Goal: Obtain resource: Obtain resource

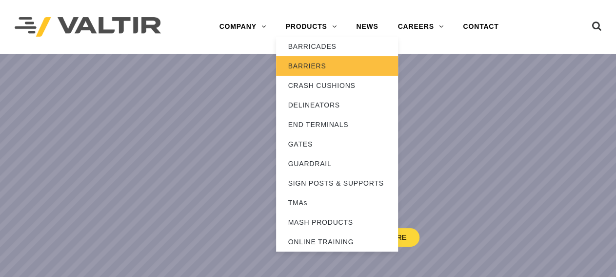
click at [321, 65] on link "BARRIERS" at bounding box center [337, 66] width 122 height 20
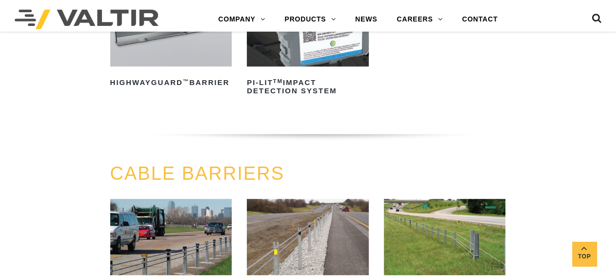
scroll to position [254, 0]
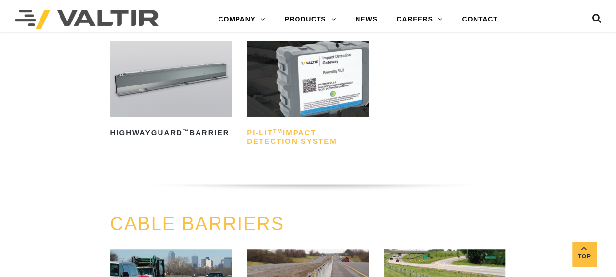
click at [316, 139] on h2 "PI-LIT TM Impact Detection System" at bounding box center [308, 136] width 122 height 23
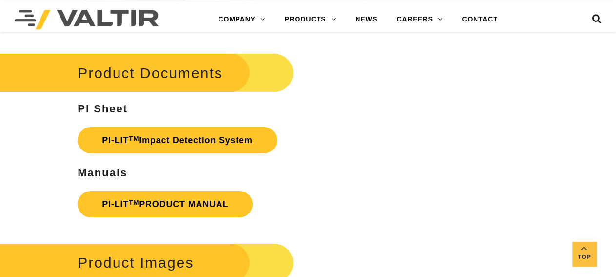
scroll to position [1675, 0]
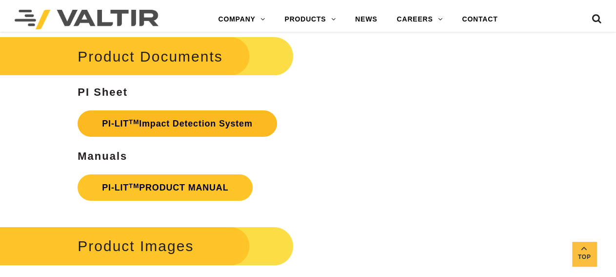
click at [216, 137] on link "PI-LIT TM Impact Detection System" at bounding box center [177, 123] width 199 height 26
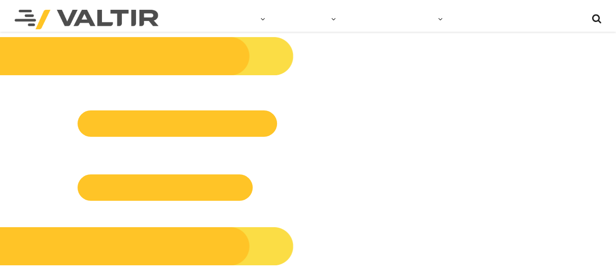
scroll to position [1675, 0]
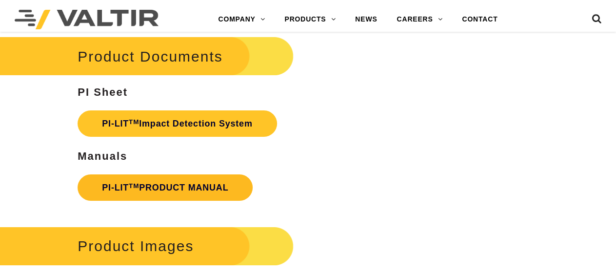
click at [165, 201] on link "PI-LIT TM PRODUCT MANUAL" at bounding box center [165, 187] width 175 height 26
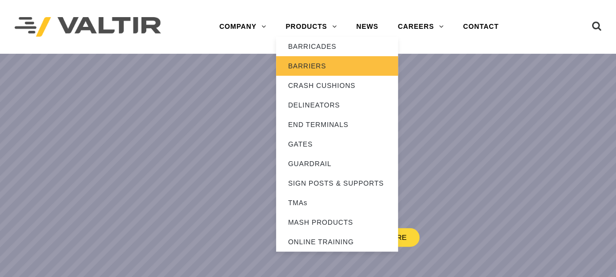
click at [316, 72] on link "BARRIERS" at bounding box center [337, 66] width 122 height 20
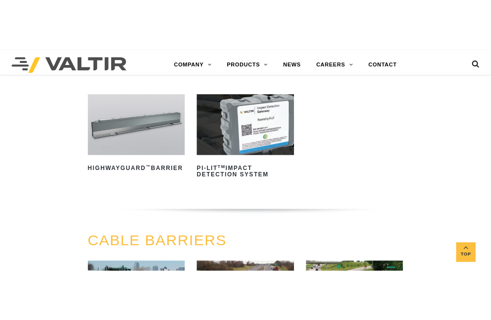
scroll to position [254, 0]
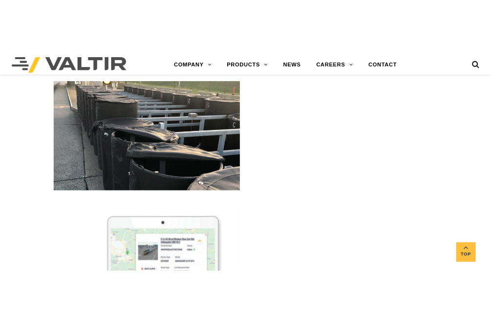
scroll to position [2233, 0]
